Goal: Navigation & Orientation: Find specific page/section

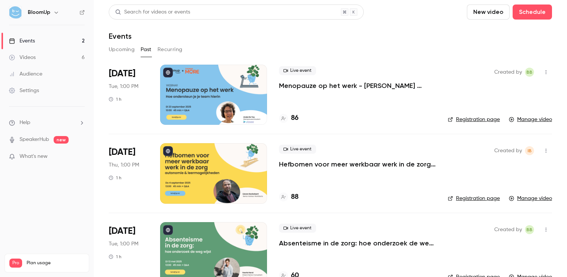
click at [121, 50] on button "Upcoming" at bounding box center [122, 50] width 26 height 12
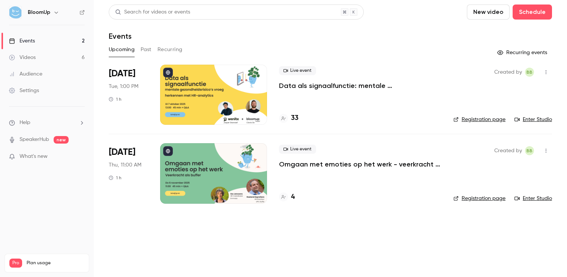
click at [143, 50] on button "Past" at bounding box center [146, 50] width 11 height 12
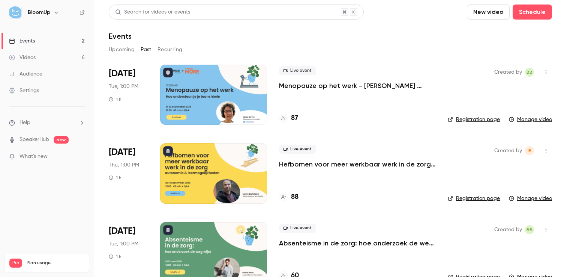
click at [130, 52] on button "Upcoming" at bounding box center [122, 50] width 26 height 12
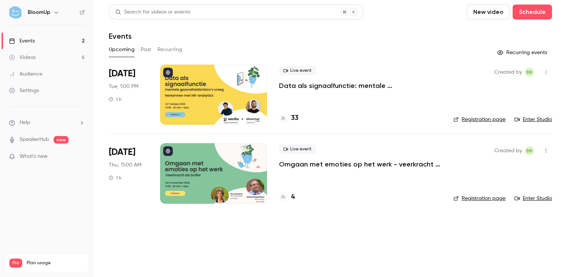
click at [143, 50] on button "Past" at bounding box center [146, 50] width 11 height 12
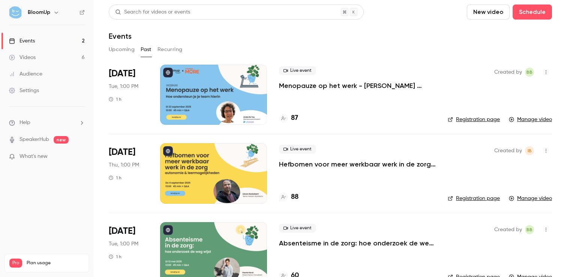
click at [308, 89] on p "Menopauze op het werk - [PERSON_NAME] ondersteun je je team hierin" at bounding box center [357, 85] width 157 height 9
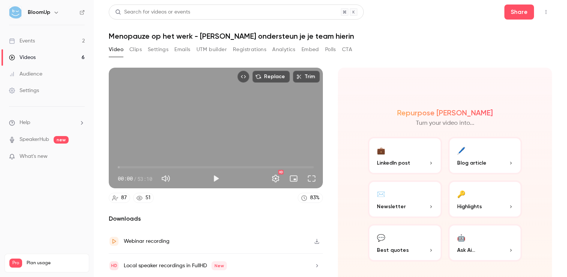
click at [237, 48] on button "Registrations" at bounding box center [249, 50] width 33 height 12
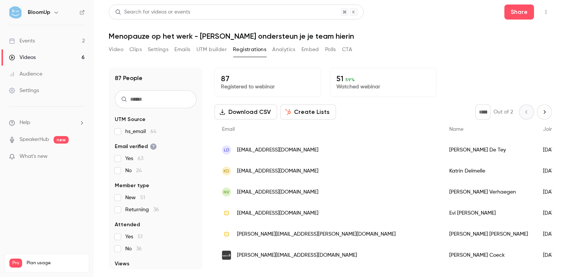
click at [116, 49] on button "Video" at bounding box center [116, 50] width 15 height 12
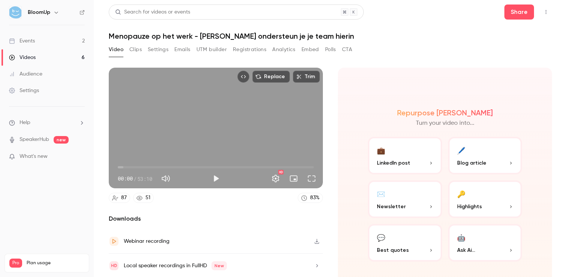
click at [60, 42] on link "Events 2" at bounding box center [47, 41] width 94 height 17
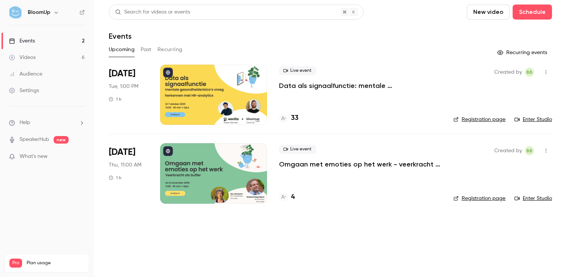
click at [60, 56] on link "Videos 6" at bounding box center [47, 57] width 94 height 17
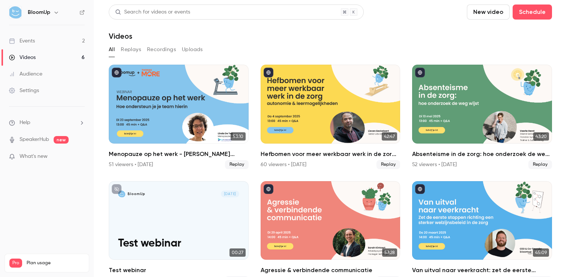
click at [133, 51] on button "Replays" at bounding box center [131, 50] width 20 height 12
click at [55, 42] on link "Events 2" at bounding box center [47, 41] width 94 height 17
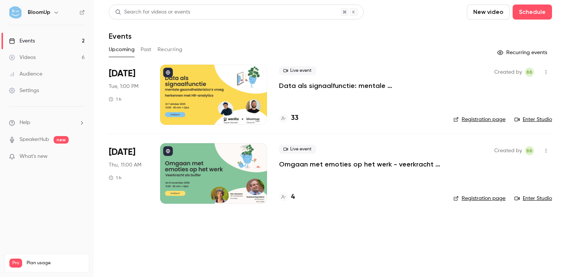
click at [148, 51] on button "Past" at bounding box center [146, 50] width 11 height 12
